Goal: Complete application form

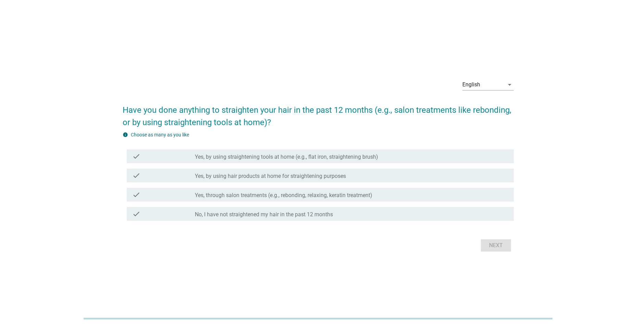
click at [419, 254] on div "English arrow_drop_down Have you done anything to straighten your hair in the p…" at bounding box center [318, 163] width 402 height 191
click at [208, 156] on label "Yes, by using straightening tools at home (e.g., flat iron, straightening brush)" at bounding box center [286, 156] width 183 height 7
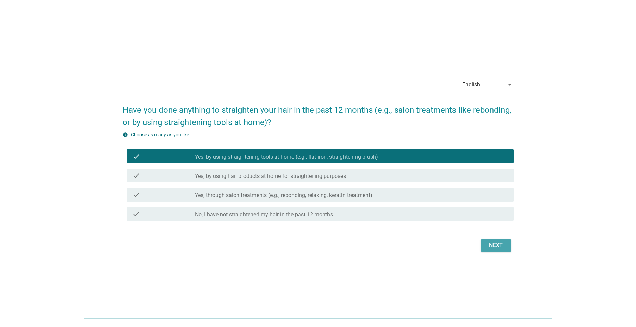
click at [494, 248] on div "Next" at bounding box center [495, 245] width 19 height 8
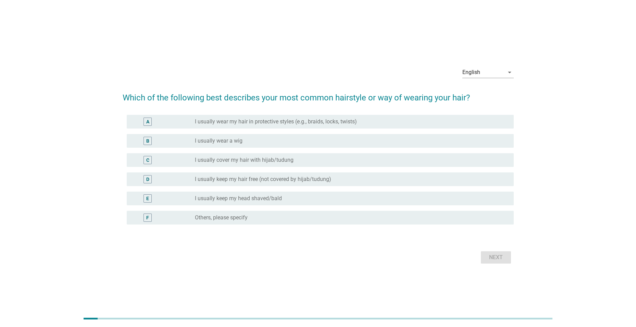
click at [230, 165] on div "C radio_button_unchecked I usually cover my hair with hijab/tudung" at bounding box center [320, 160] width 387 height 14
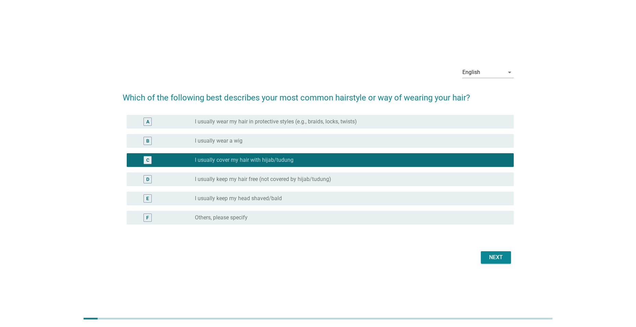
click at [492, 256] on div "Next" at bounding box center [495, 257] width 19 height 8
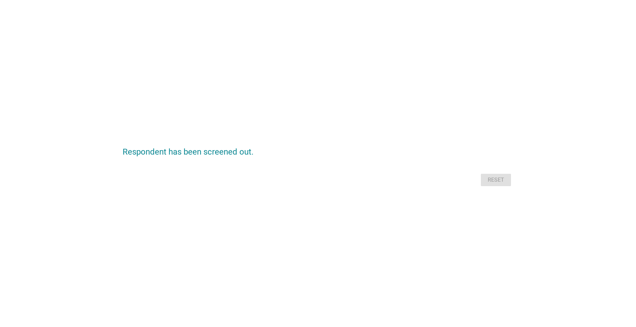
click at [485, 177] on div "Reset" at bounding box center [318, 180] width 391 height 16
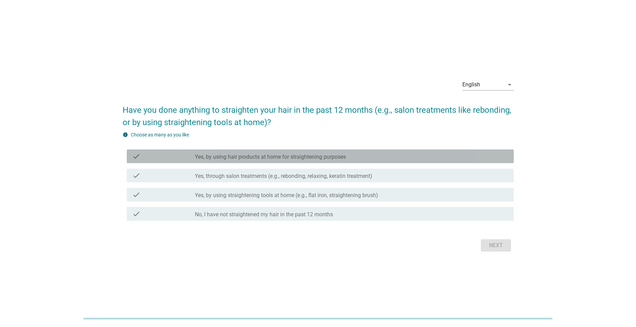
click at [361, 153] on div "check_box_outline_blank Yes, by using hair products at home for straightening p…" at bounding box center [351, 156] width 313 height 8
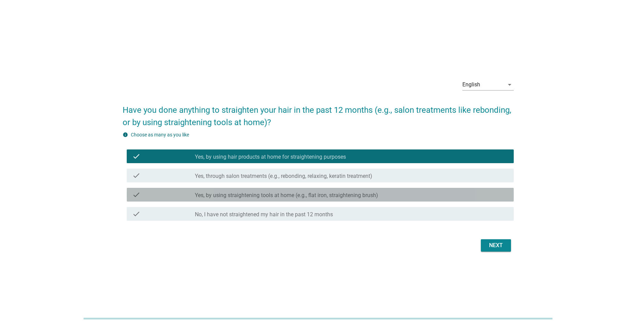
click at [425, 188] on div "check check_box_outline_blank Yes, by using straightening tools at home (e.g., …" at bounding box center [320, 195] width 387 height 14
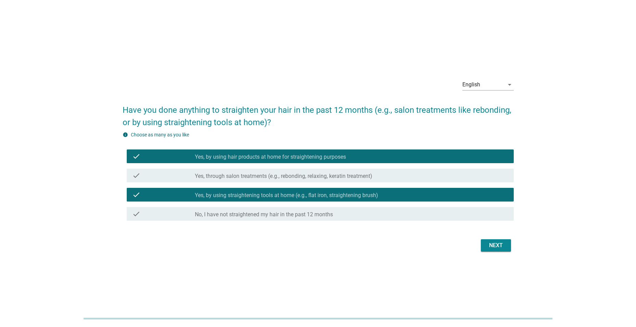
click at [486, 243] on div "Next" at bounding box center [495, 245] width 19 height 8
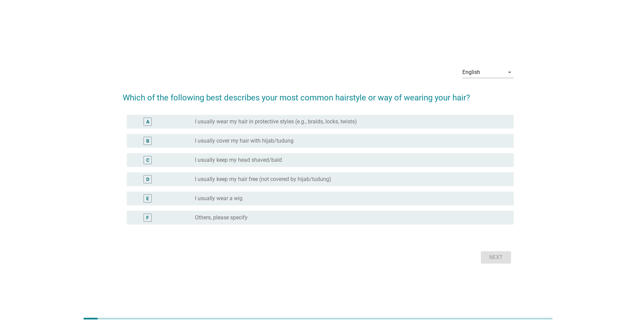
click at [316, 126] on div "A radio_button_unchecked I usually wear my hair in protective styles (e.g., bra…" at bounding box center [320, 122] width 387 height 14
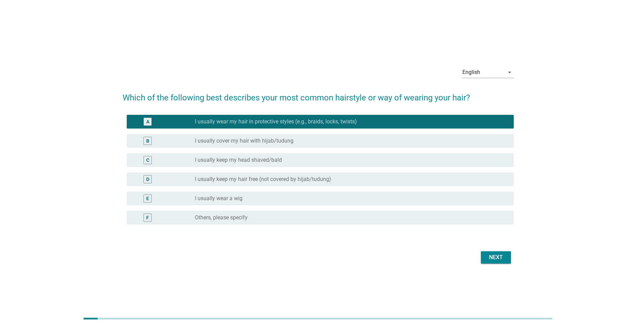
click at [494, 259] on div "Next" at bounding box center [495, 257] width 19 height 8
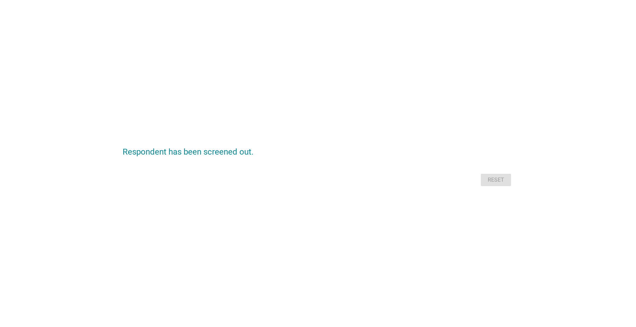
click at [485, 178] on div "Reset" at bounding box center [318, 180] width 391 height 16
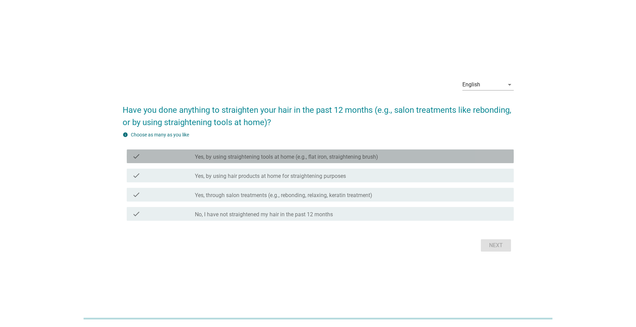
click at [325, 153] on label "Yes, by using straightening tools at home (e.g., flat iron, straightening brush)" at bounding box center [286, 156] width 183 height 7
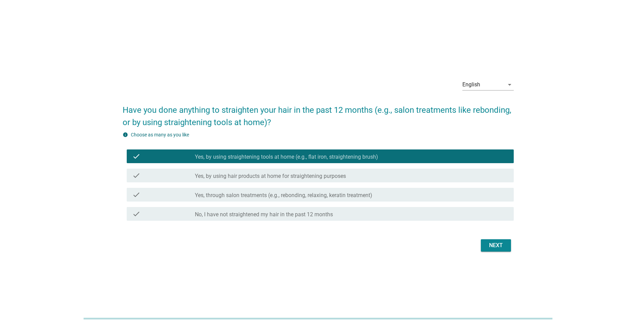
click at [491, 241] on button "Next" at bounding box center [496, 245] width 30 height 12
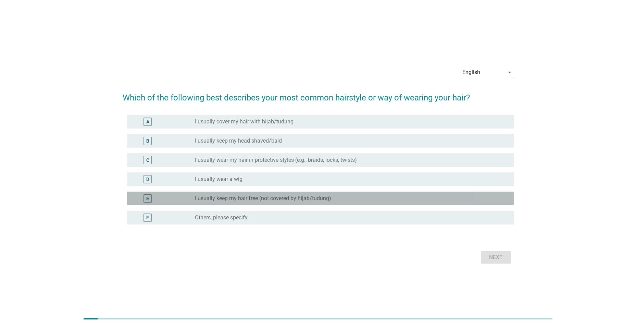
click at [316, 198] on label "I usually keep my hair free (not covered by hijab/tudung)" at bounding box center [263, 198] width 136 height 7
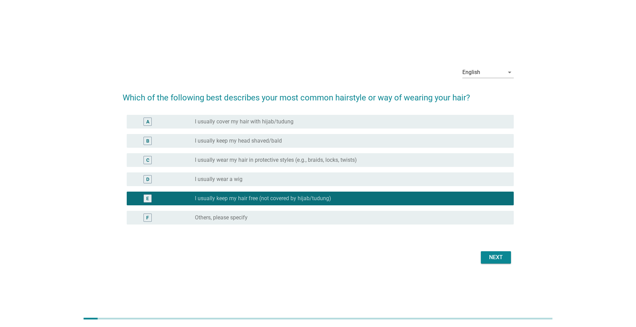
click at [479, 255] on div "Next" at bounding box center [318, 257] width 391 height 16
click at [487, 257] on div "Next" at bounding box center [495, 257] width 19 height 8
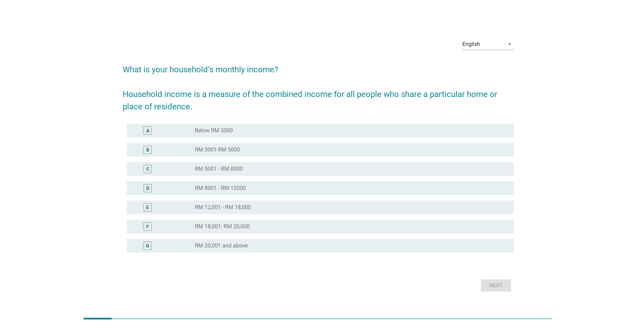
click at [295, 158] on div "B radio_button_unchecked RM 3001-RM 5000" at bounding box center [318, 149] width 391 height 19
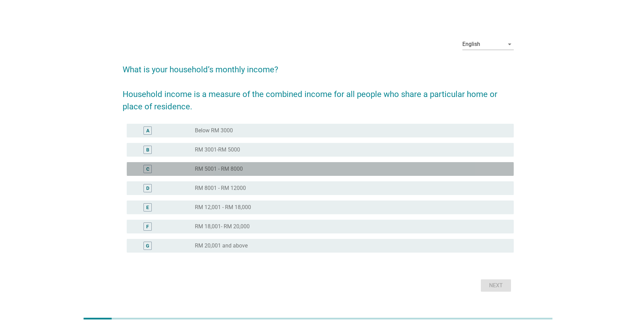
click at [294, 162] on div "C radio_button_unchecked RM 5001 - RM 8000" at bounding box center [320, 169] width 387 height 14
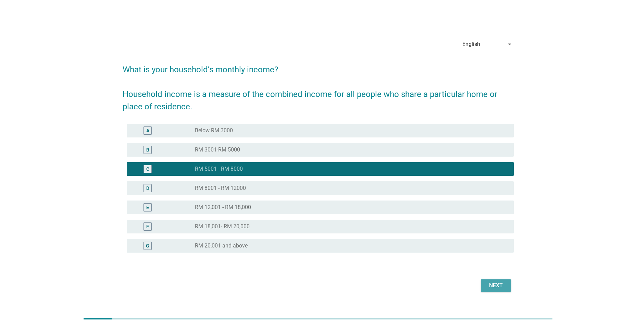
click at [495, 282] on div "Next" at bounding box center [495, 285] width 19 height 8
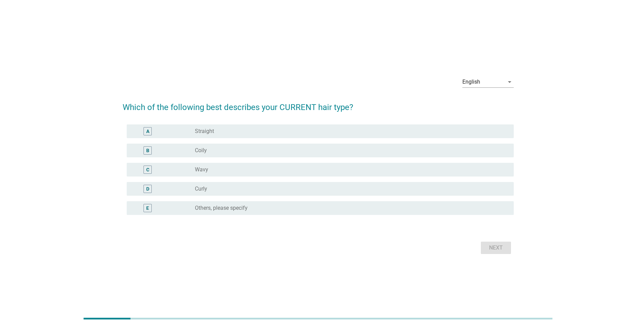
click at [243, 162] on div "C radio_button_unchecked Wavy" at bounding box center [318, 169] width 391 height 19
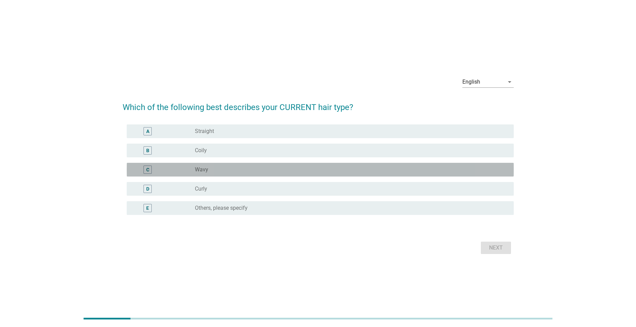
click at [245, 166] on div "radio_button_unchecked Wavy" at bounding box center [349, 169] width 308 height 7
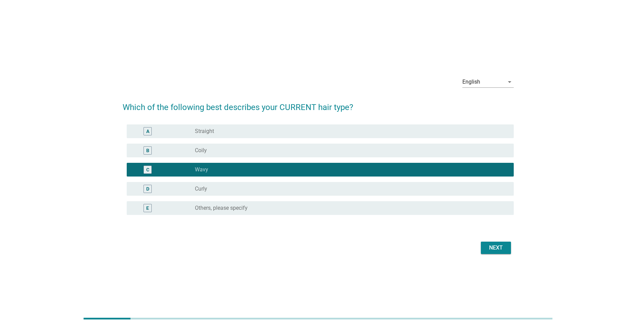
click at [504, 247] on div "Next" at bounding box center [495, 247] width 19 height 8
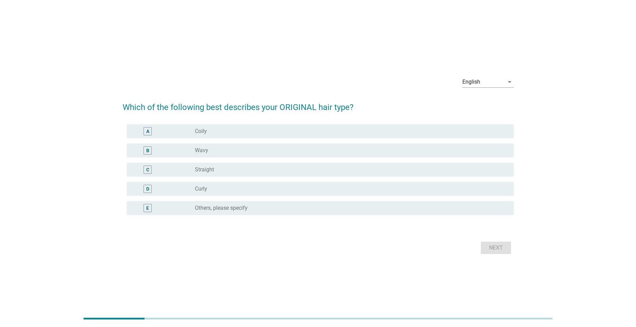
click at [309, 154] on div "radio_button_unchecked Wavy" at bounding box center [351, 150] width 313 height 8
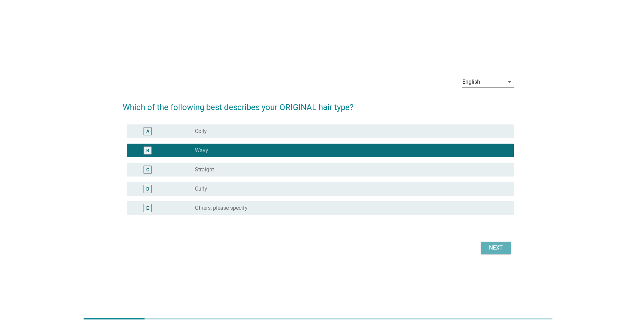
click at [497, 248] on div "Next" at bounding box center [495, 247] width 19 height 8
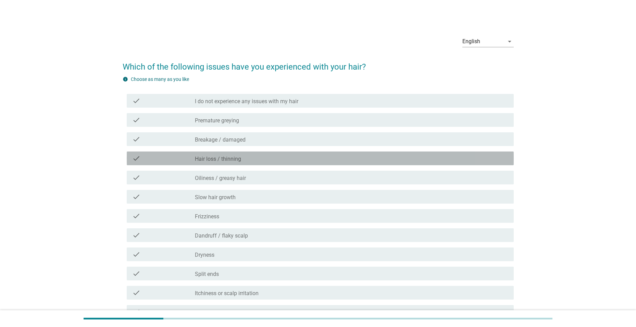
click at [210, 153] on div "check check_box_outline_blank Hair loss / thinning" at bounding box center [320, 158] width 387 height 14
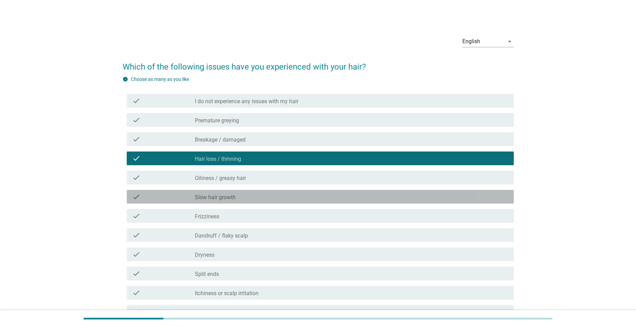
click at [368, 193] on div "check_box_outline_blank Slow hair growth" at bounding box center [351, 196] width 313 height 8
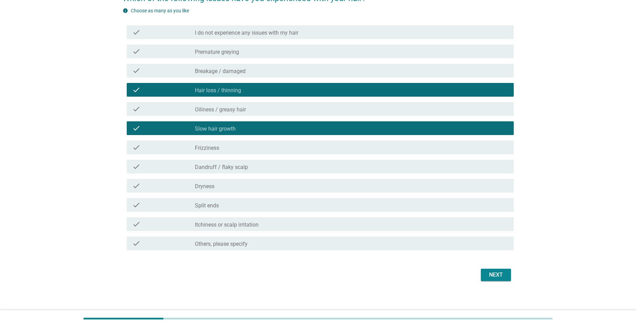
scroll to position [72, 0]
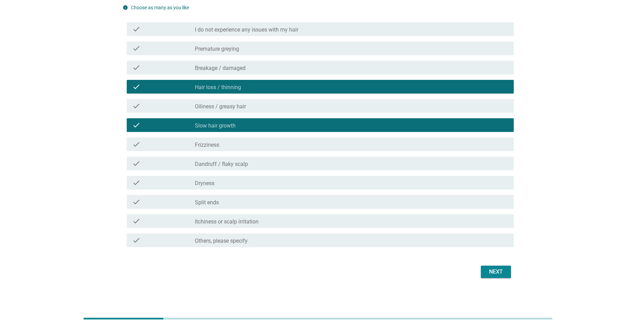
click at [491, 265] on button "Next" at bounding box center [496, 271] width 30 height 12
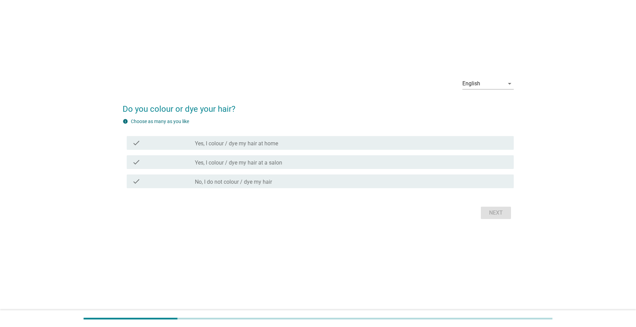
scroll to position [0, 0]
